Goal: Transaction & Acquisition: Purchase product/service

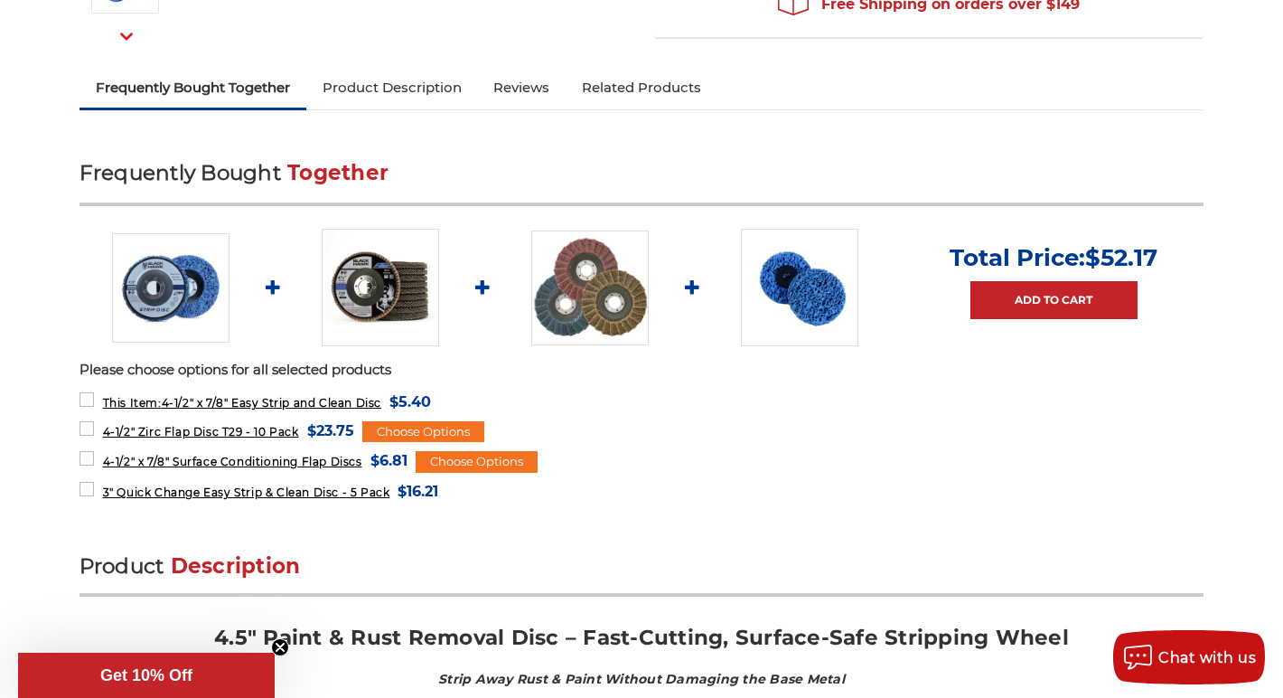
scroll to position [582, 0]
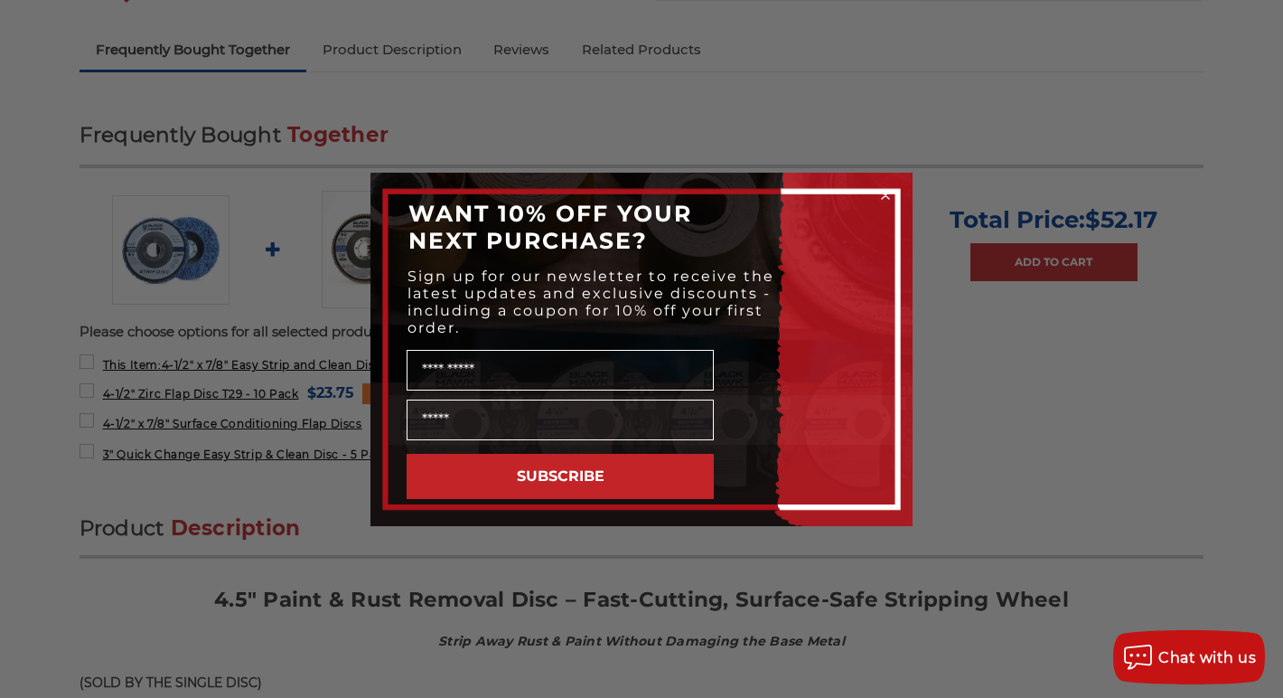
click at [887, 193] on icon "Close dialog" at bounding box center [885, 195] width 7 height 7
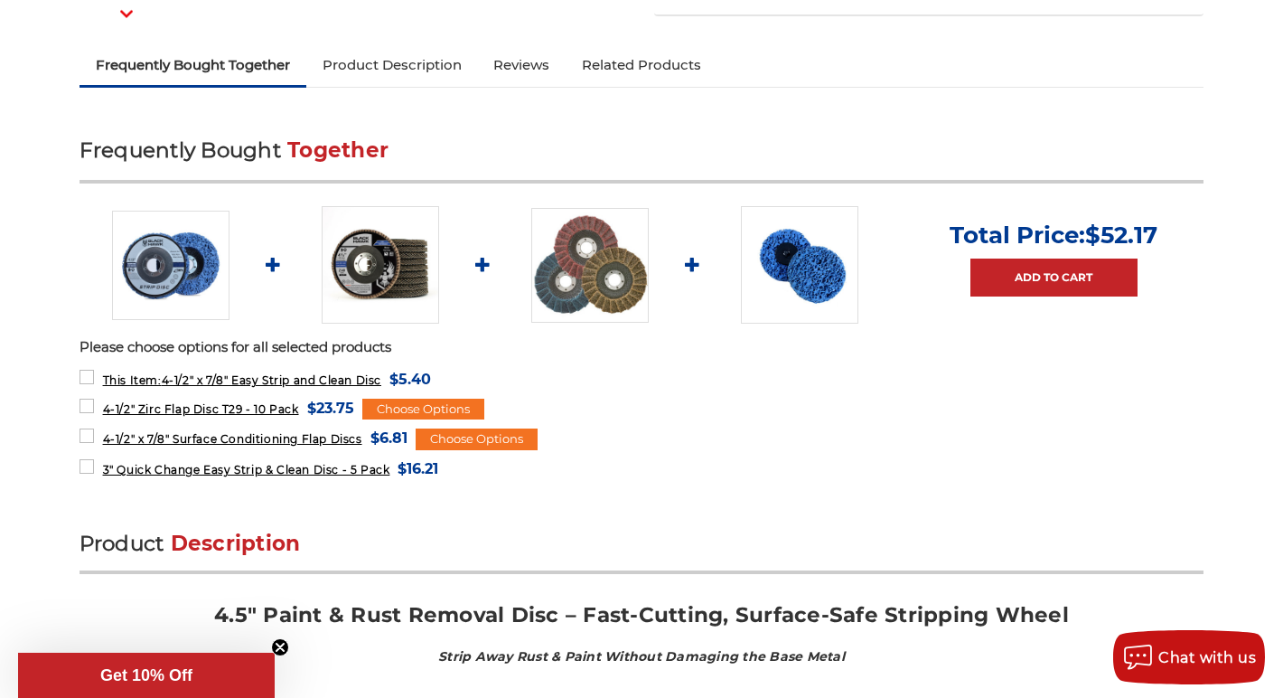
scroll to position [621, 0]
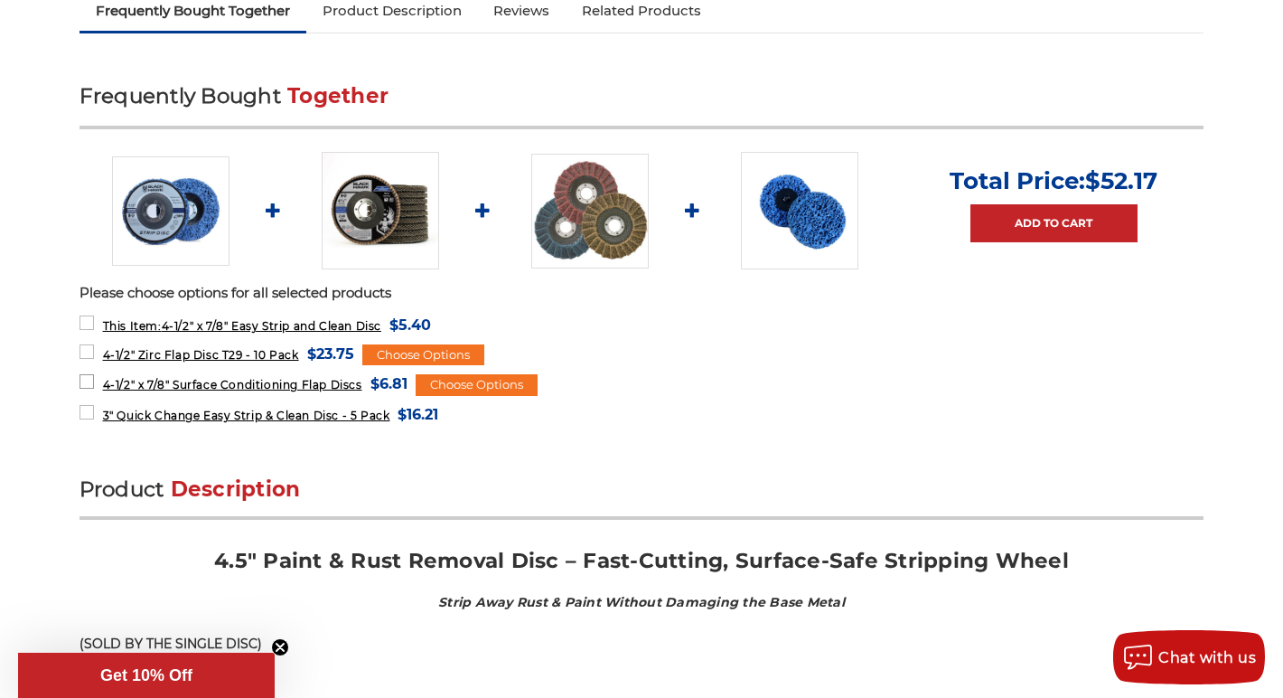
click at [277, 381] on span "4-1/2" x 7/8" Surface Conditioning Flap Discs" at bounding box center [232, 385] width 259 height 14
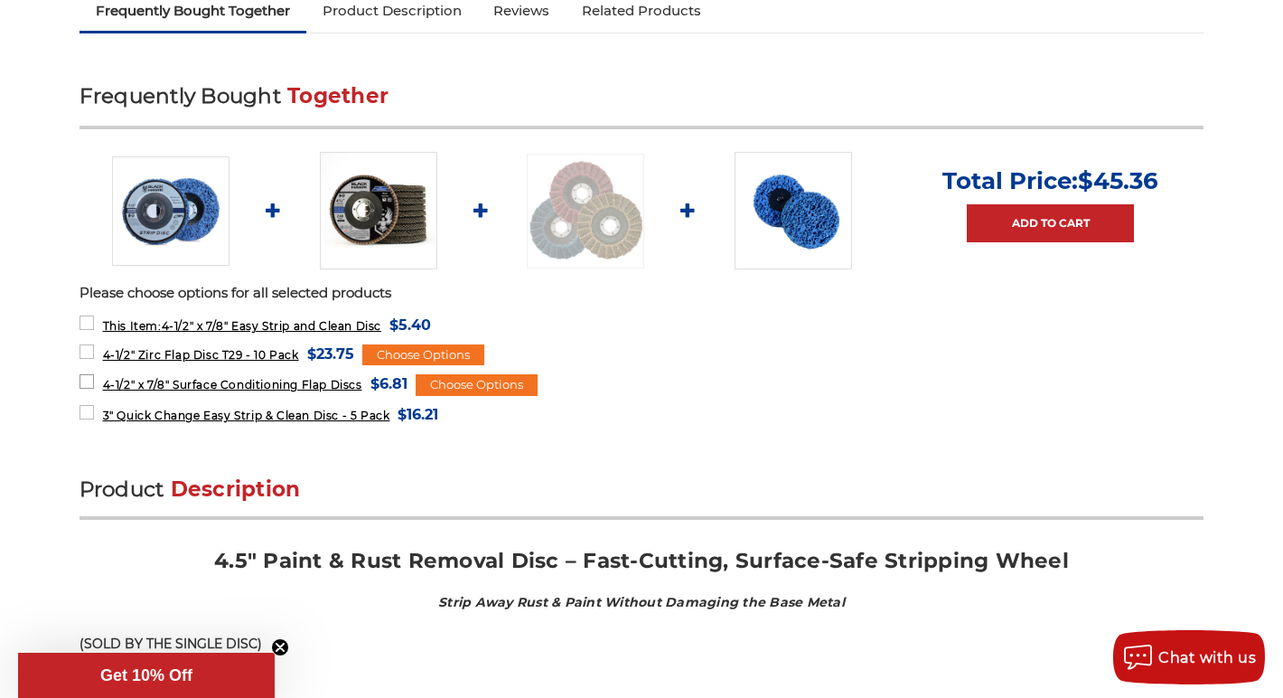
click at [131, 382] on span "4-1/2" x 7/8" Surface Conditioning Flap Discs" at bounding box center [232, 385] width 259 height 14
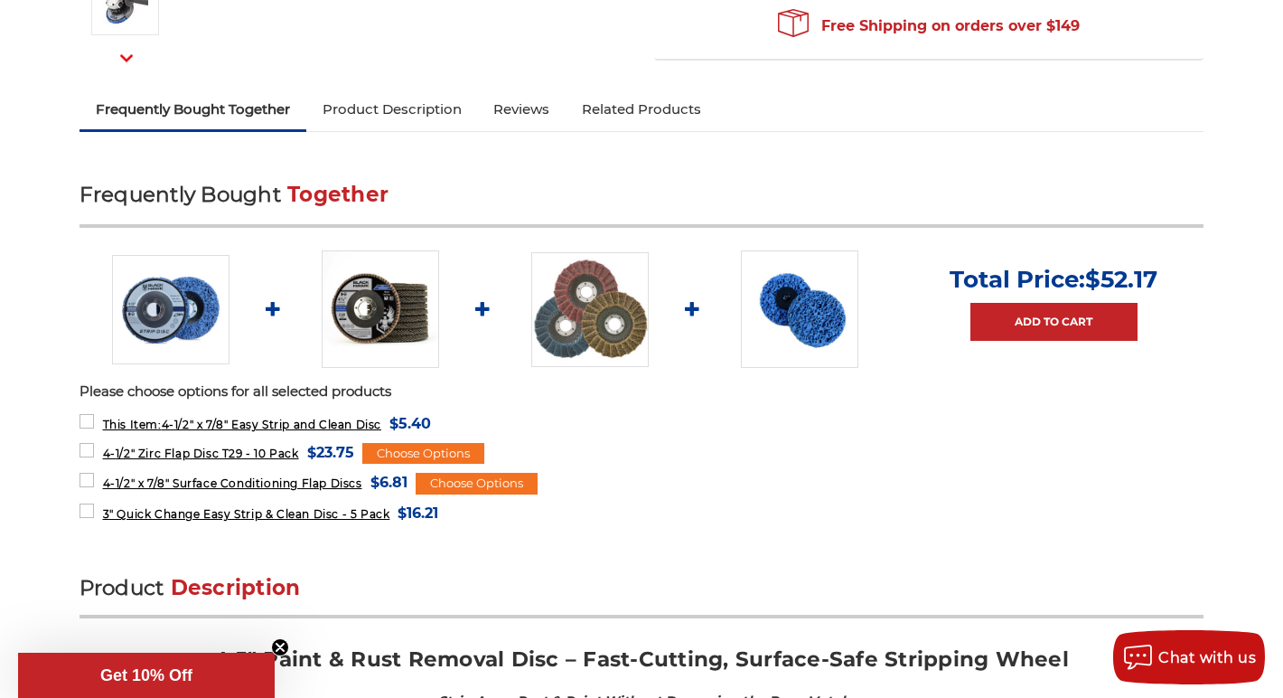
scroll to position [465, 0]
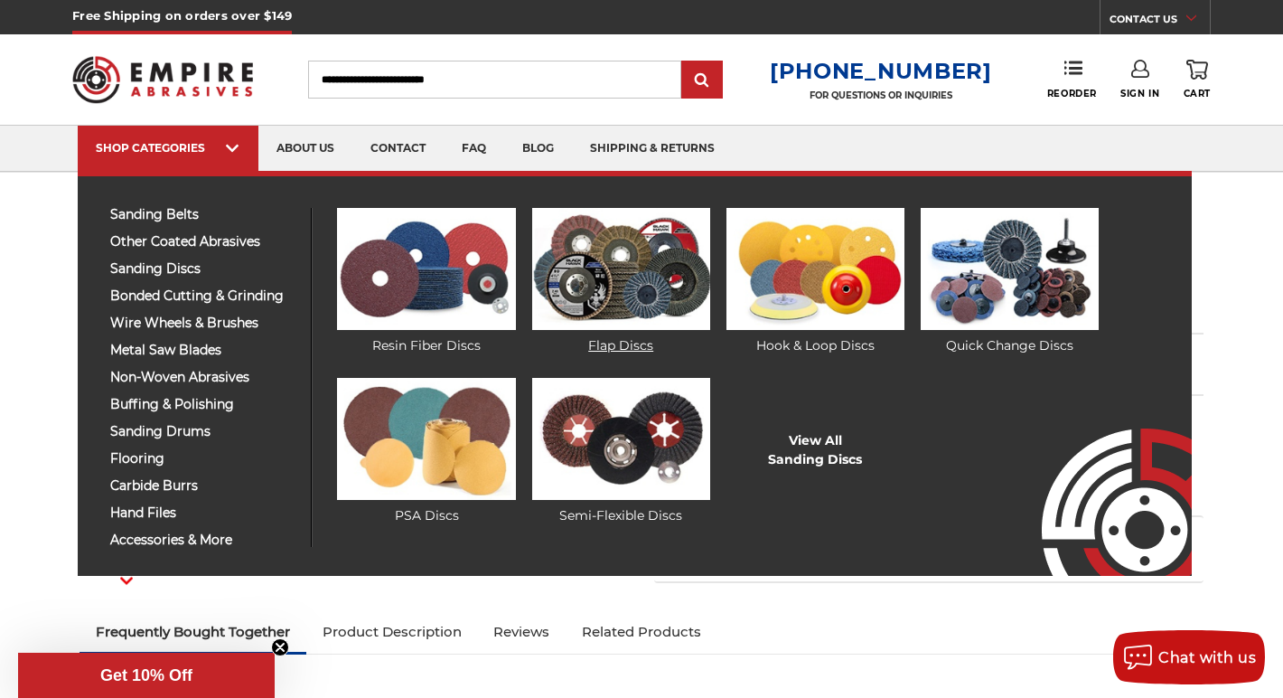
click at [615, 340] on link "Flap Discs" at bounding box center [621, 281] width 178 height 147
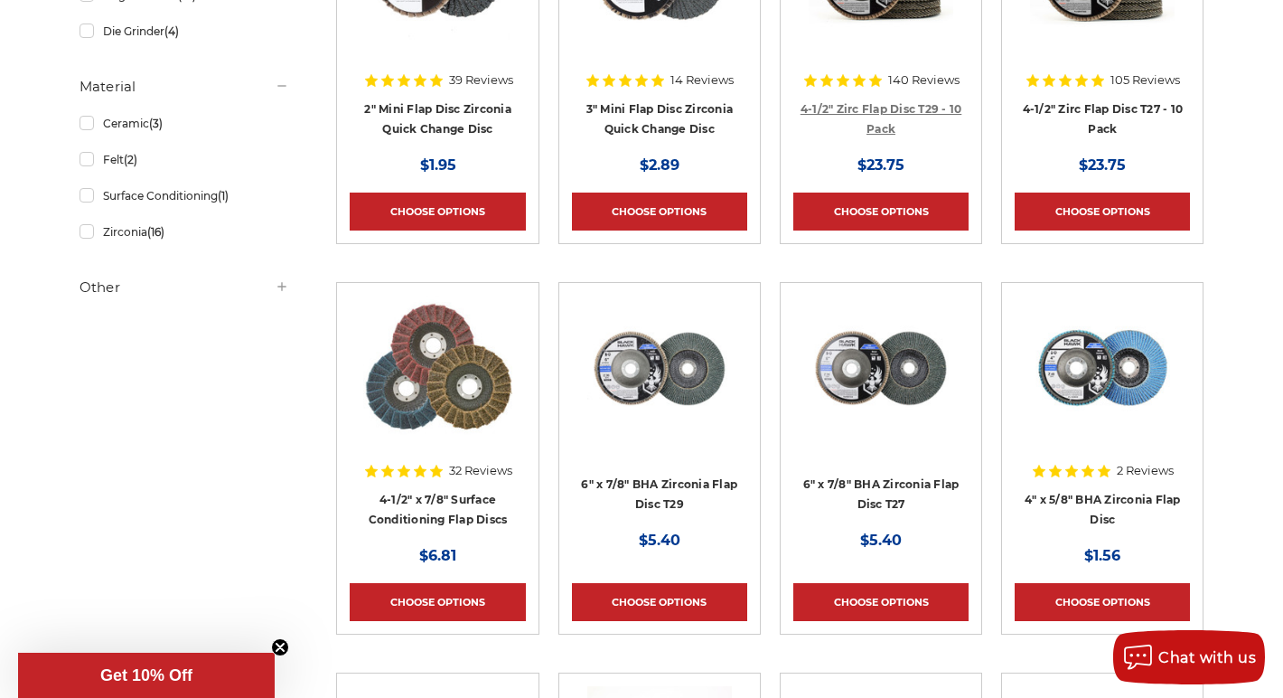
scroll to position [510, 0]
click at [420, 395] on img at bounding box center [437, 368] width 148 height 145
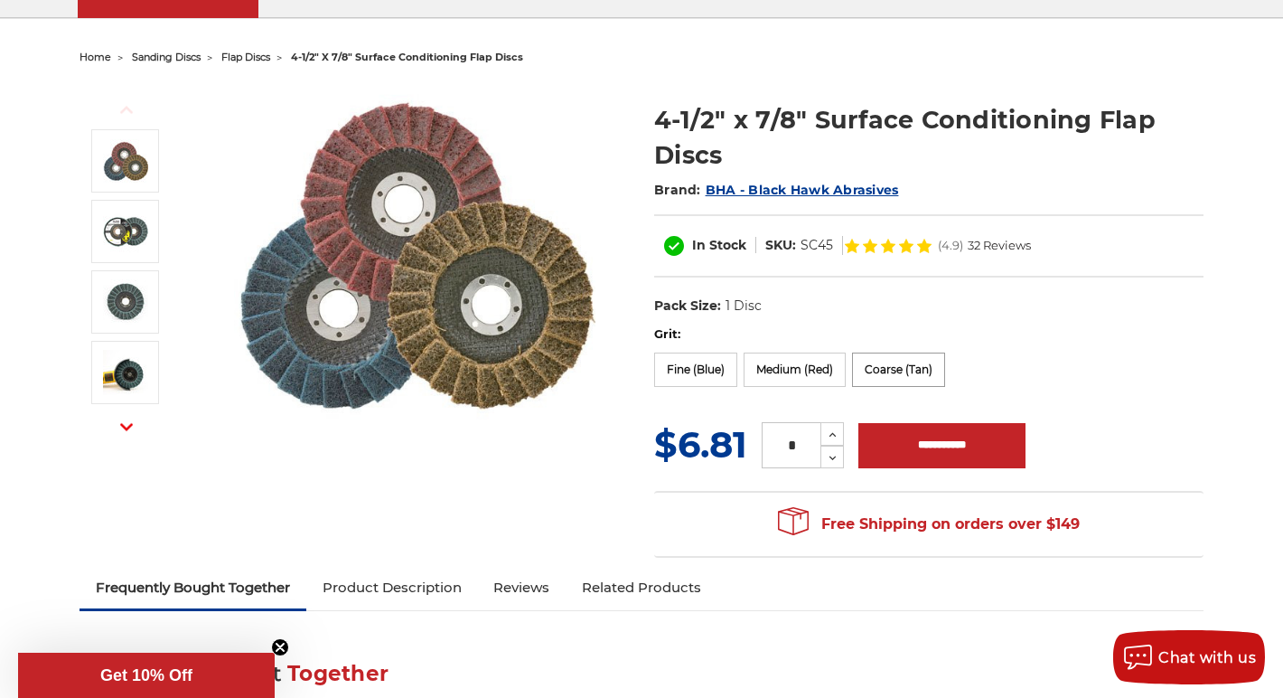
scroll to position [152, 0]
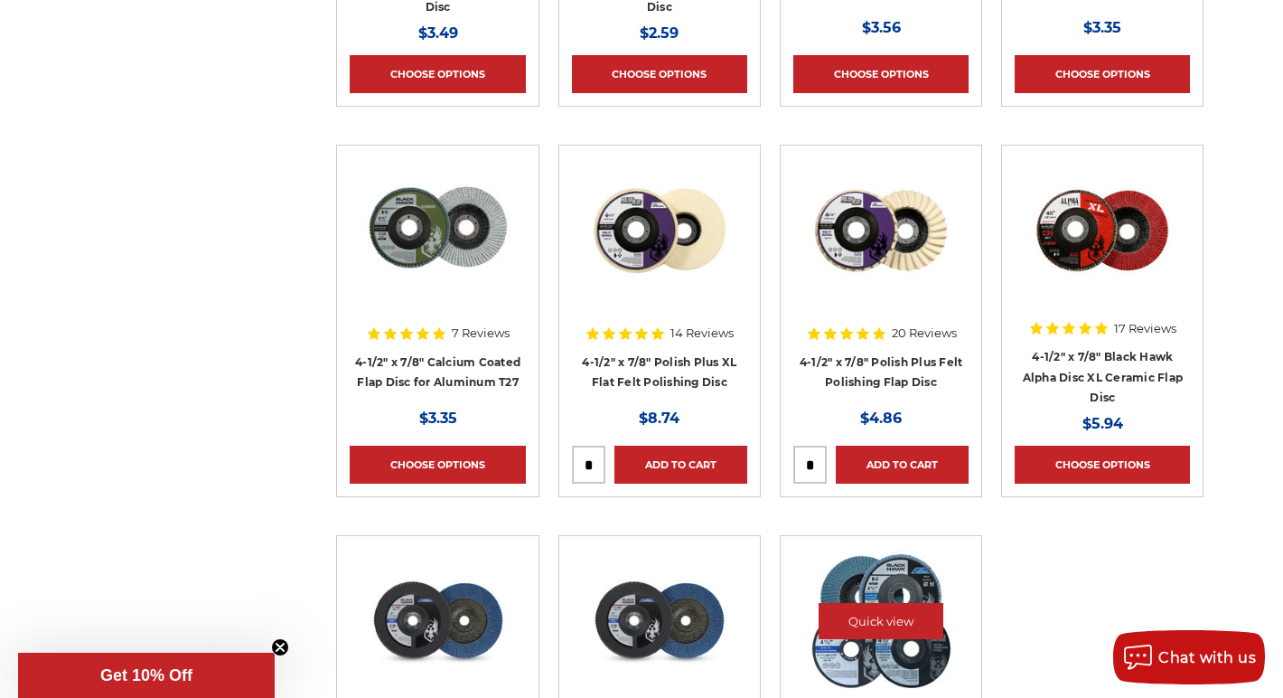
scroll to position [1812, 0]
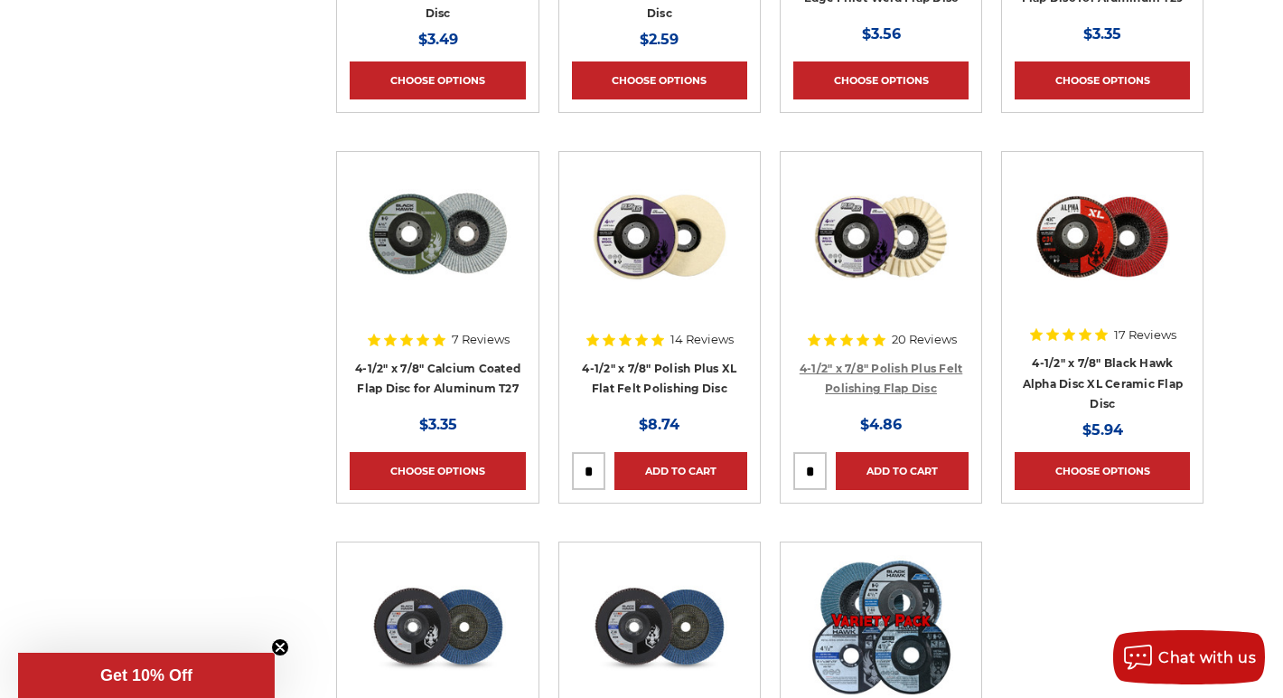
click at [896, 365] on link "4-1/2" x 7/8" Polish Plus Felt Polishing Flap Disc" at bounding box center [882, 378] width 164 height 34
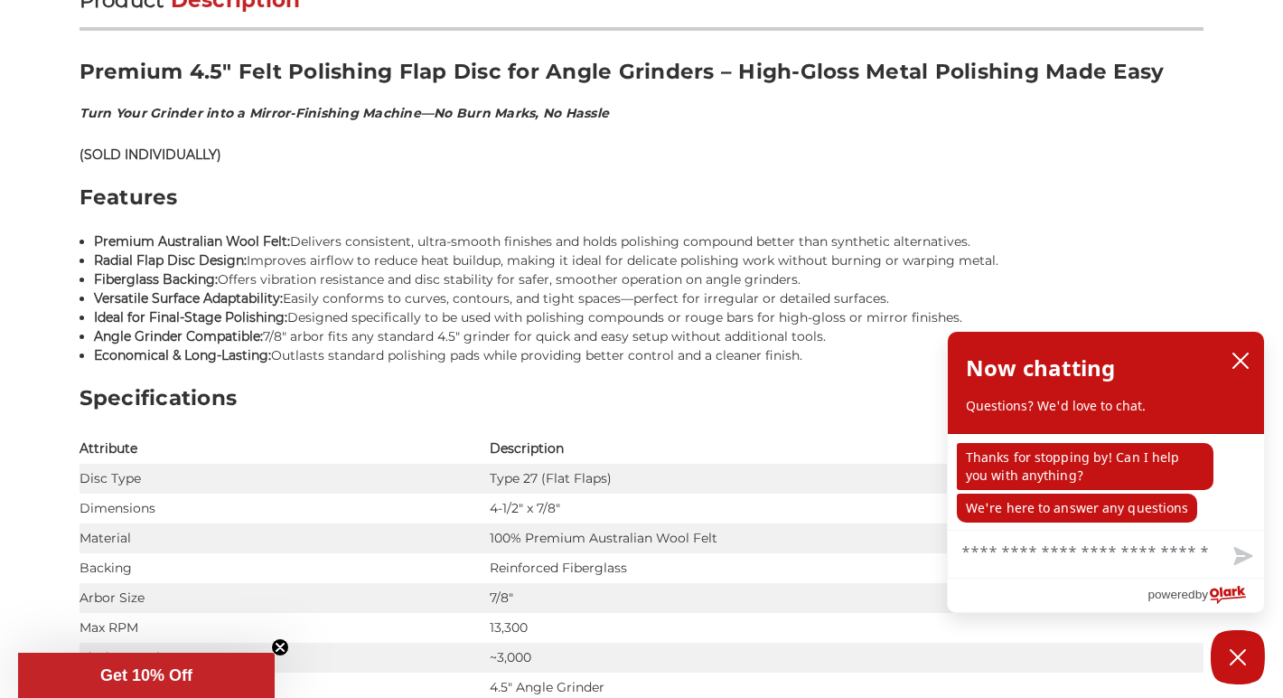
scroll to position [1133, 0]
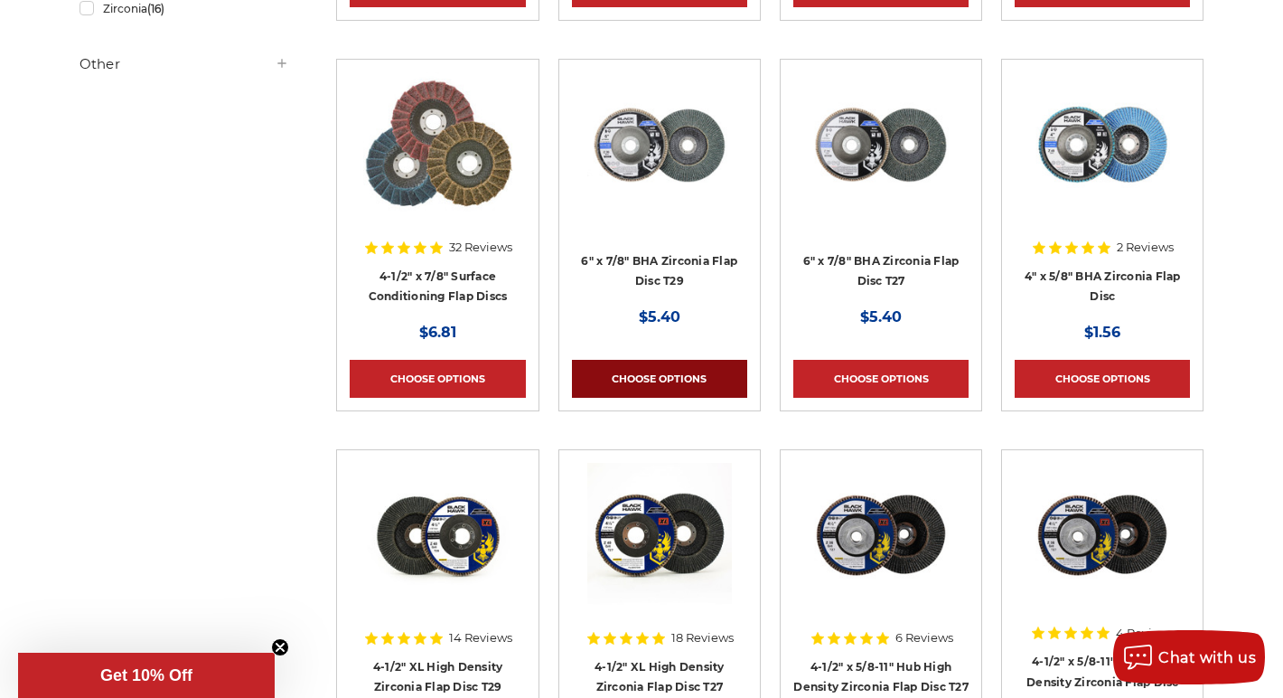
scroll to position [732, 0]
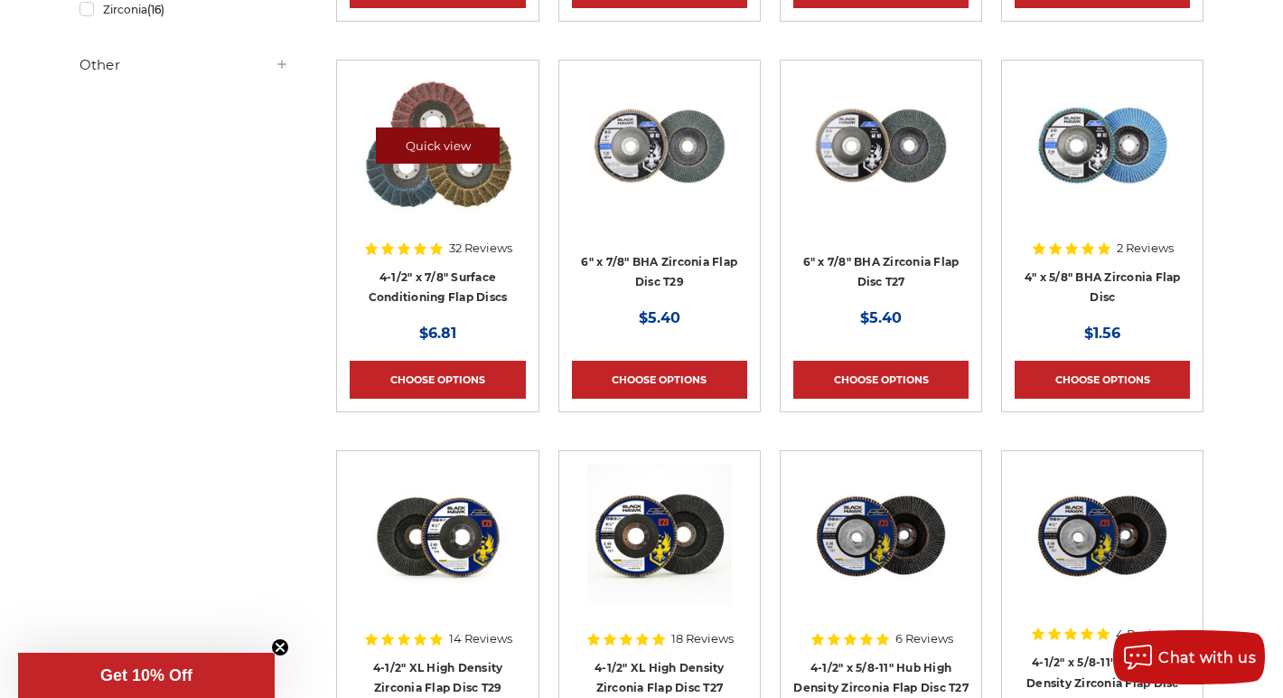
click at [427, 158] on link "Quick view" at bounding box center [438, 145] width 125 height 36
